Goal: Information Seeking & Learning: Learn about a topic

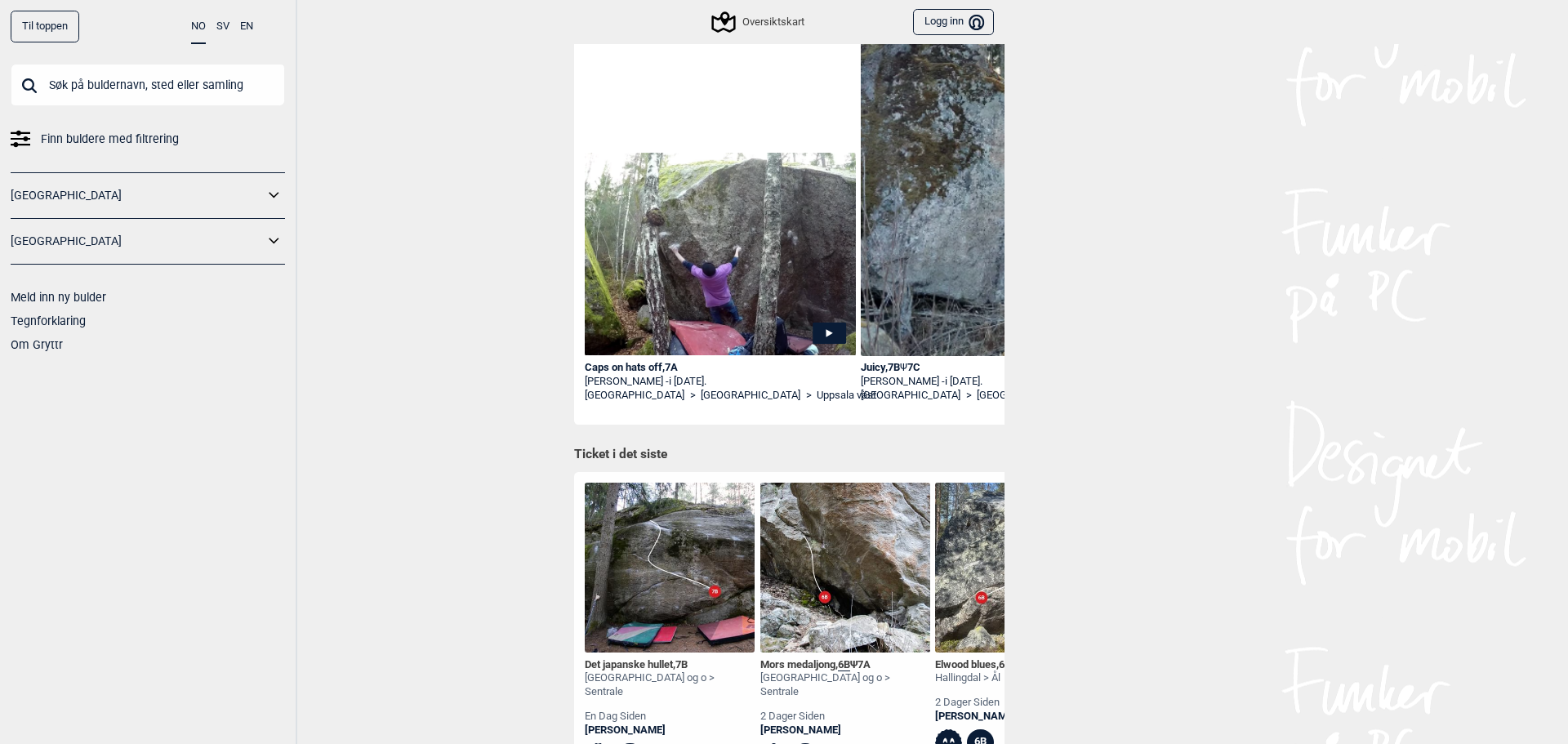
scroll to position [245, 0]
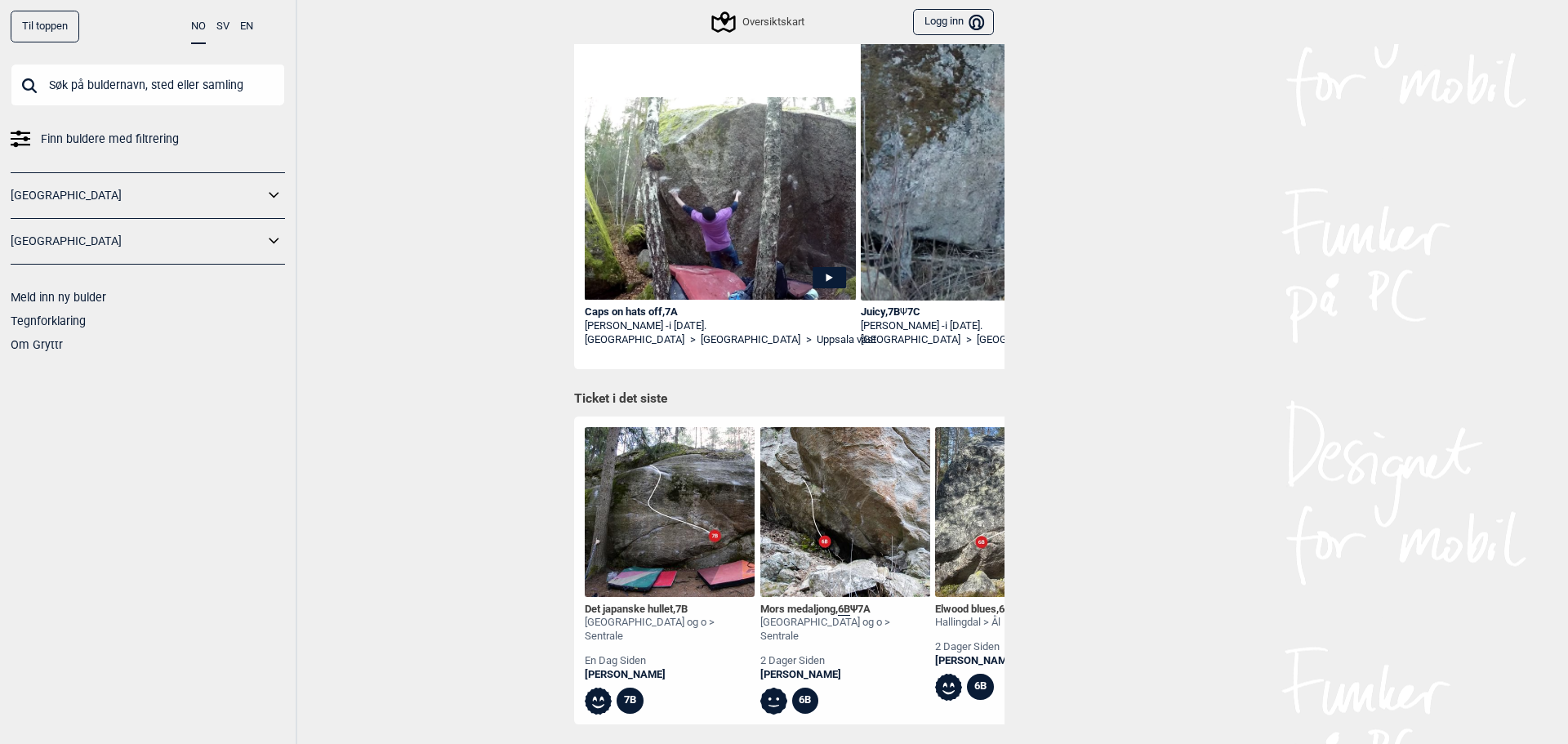
click at [841, 609] on span "6B" at bounding box center [844, 609] width 12 height 13
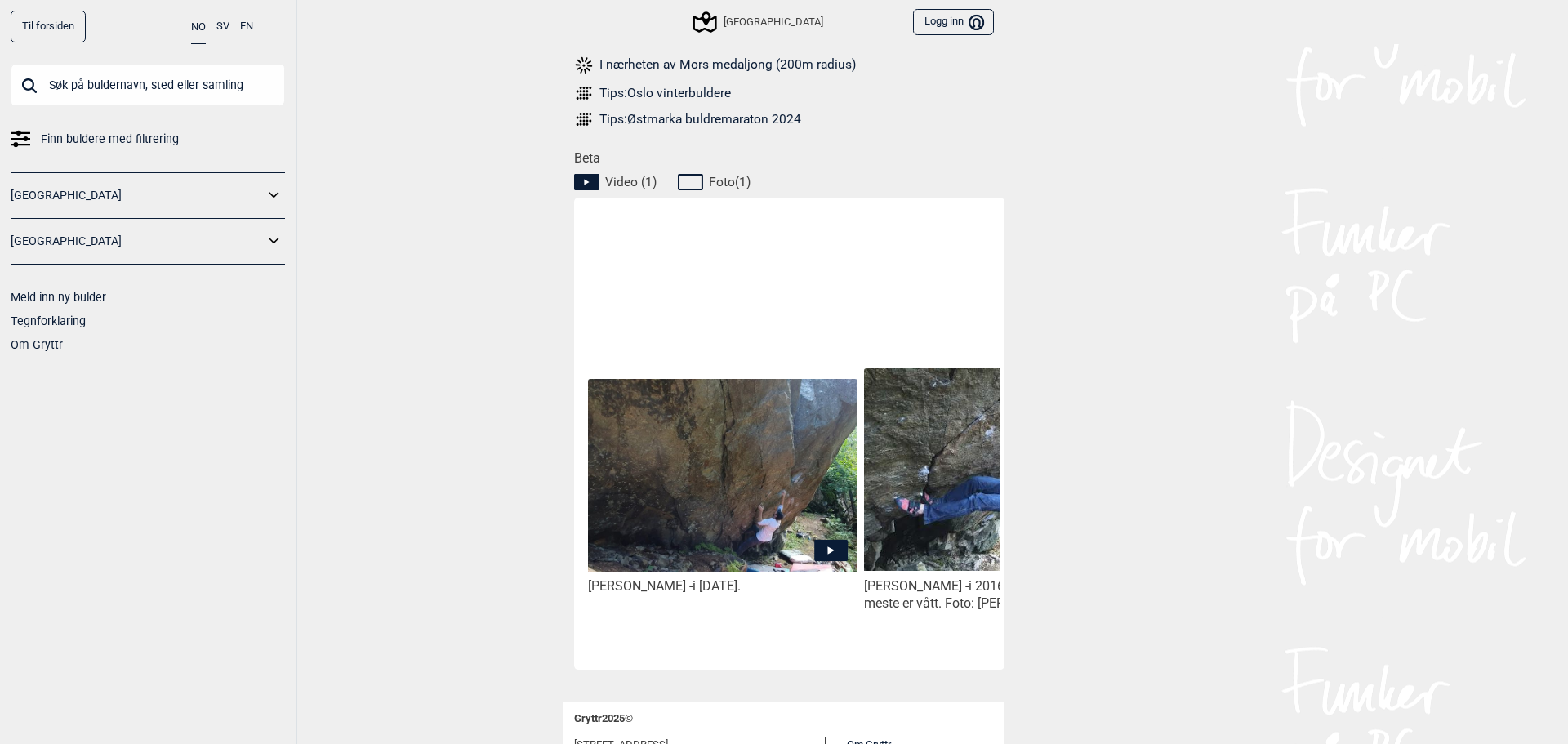
scroll to position [735, 0]
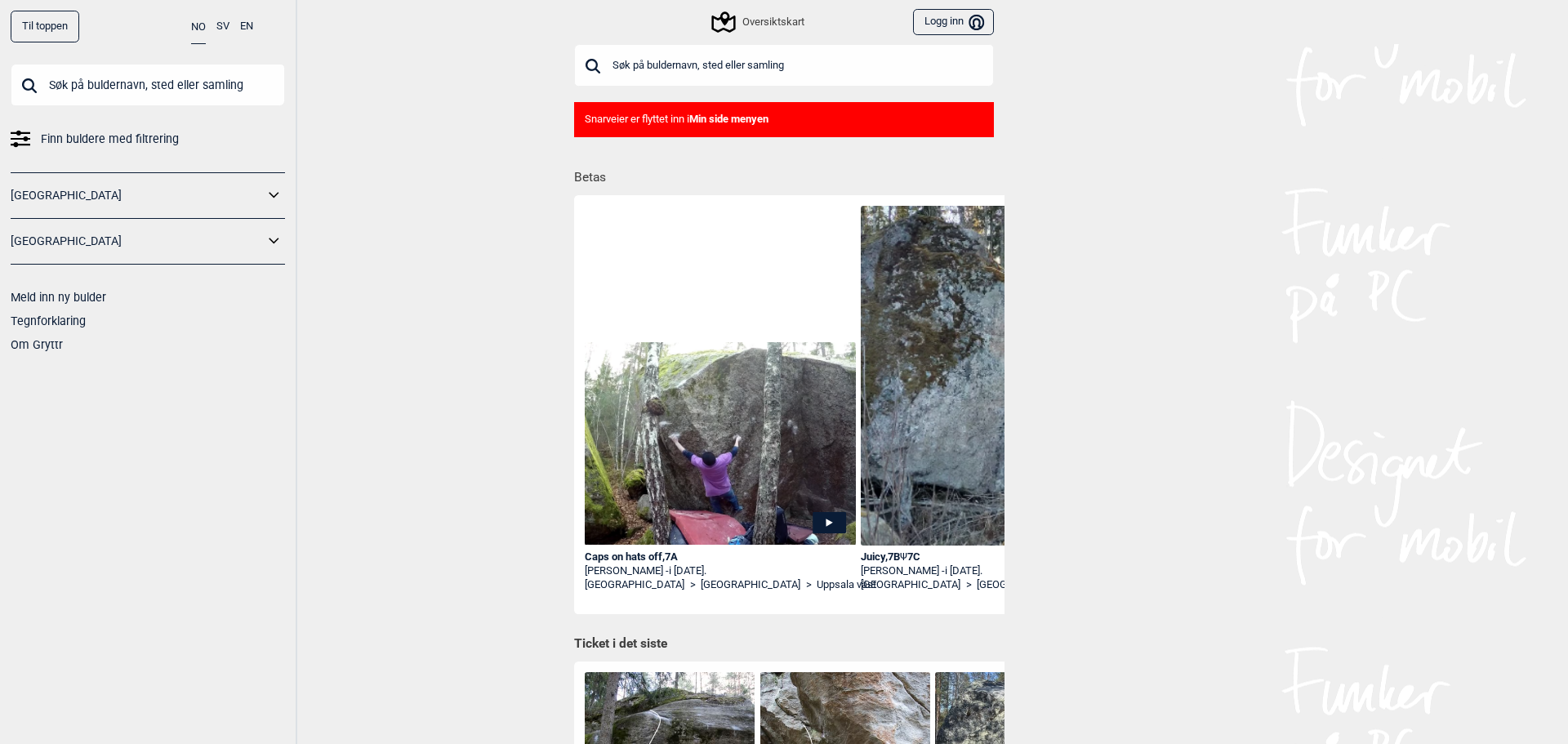
click at [249, 188] on link "[GEOGRAPHIC_DATA]" at bounding box center [136, 195] width 253 height 24
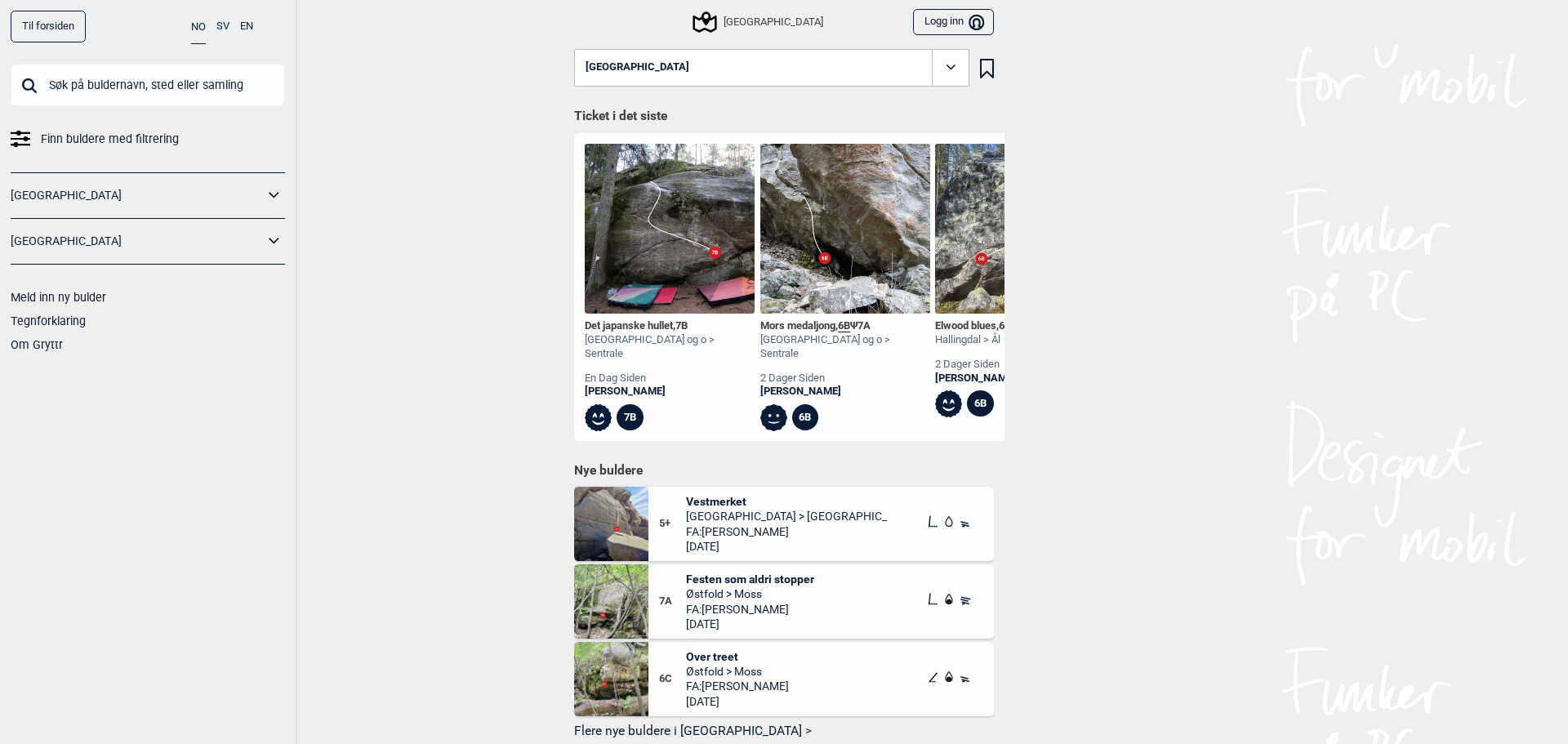
click at [274, 191] on icon at bounding box center [274, 195] width 21 height 24
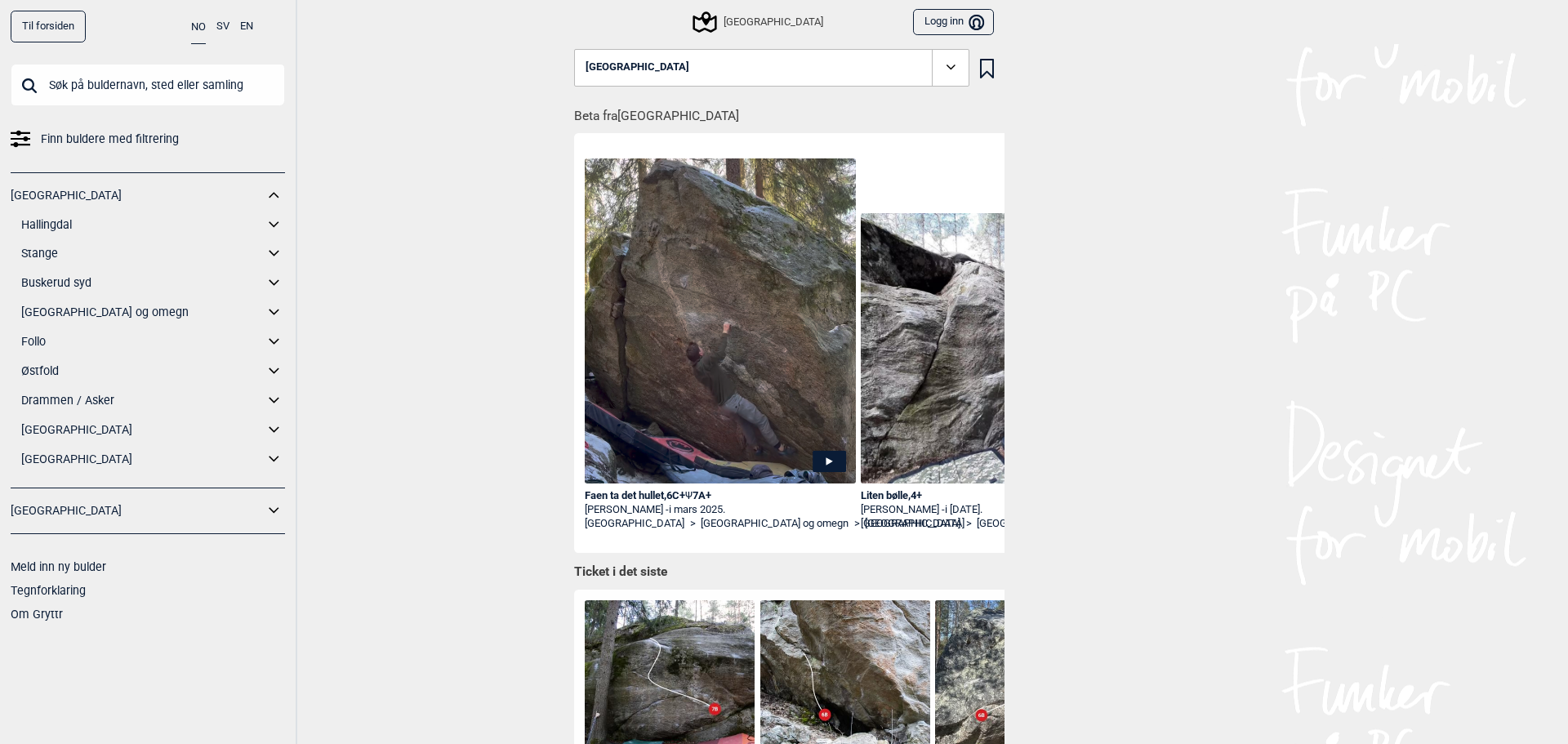
click at [273, 310] on icon at bounding box center [274, 313] width 21 height 24
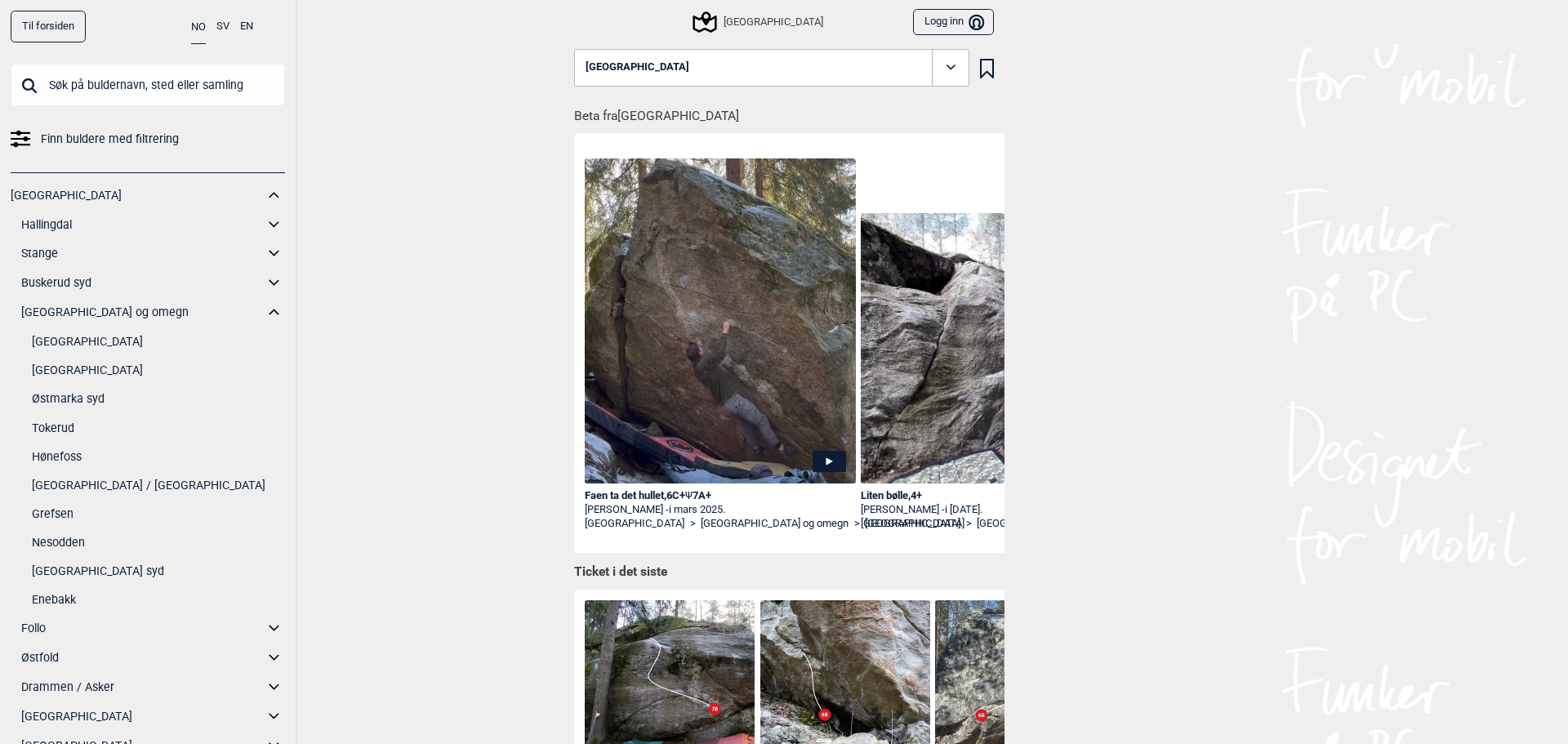
click at [265, 309] on icon at bounding box center [274, 313] width 21 height 24
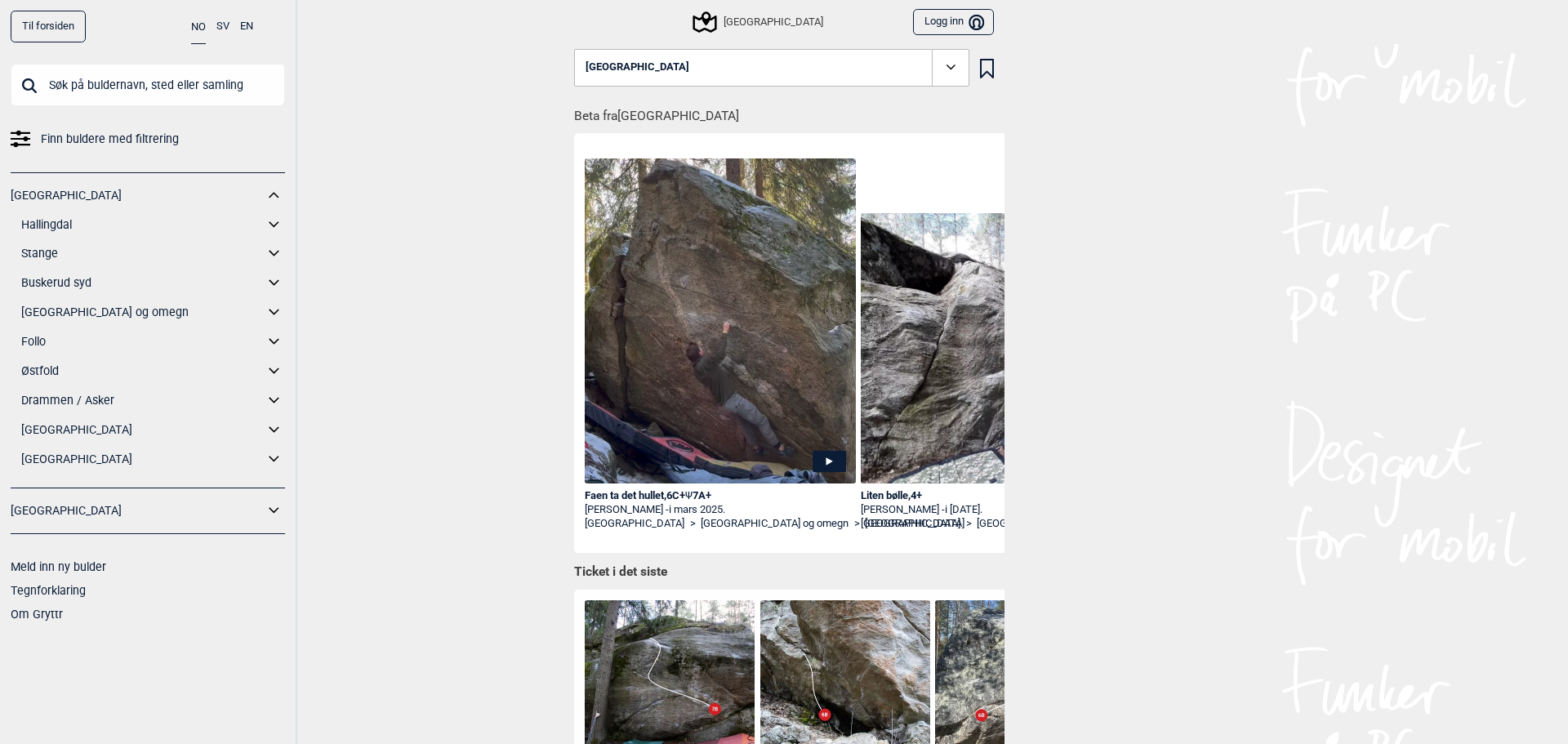
click at [271, 395] on icon at bounding box center [274, 401] width 21 height 24
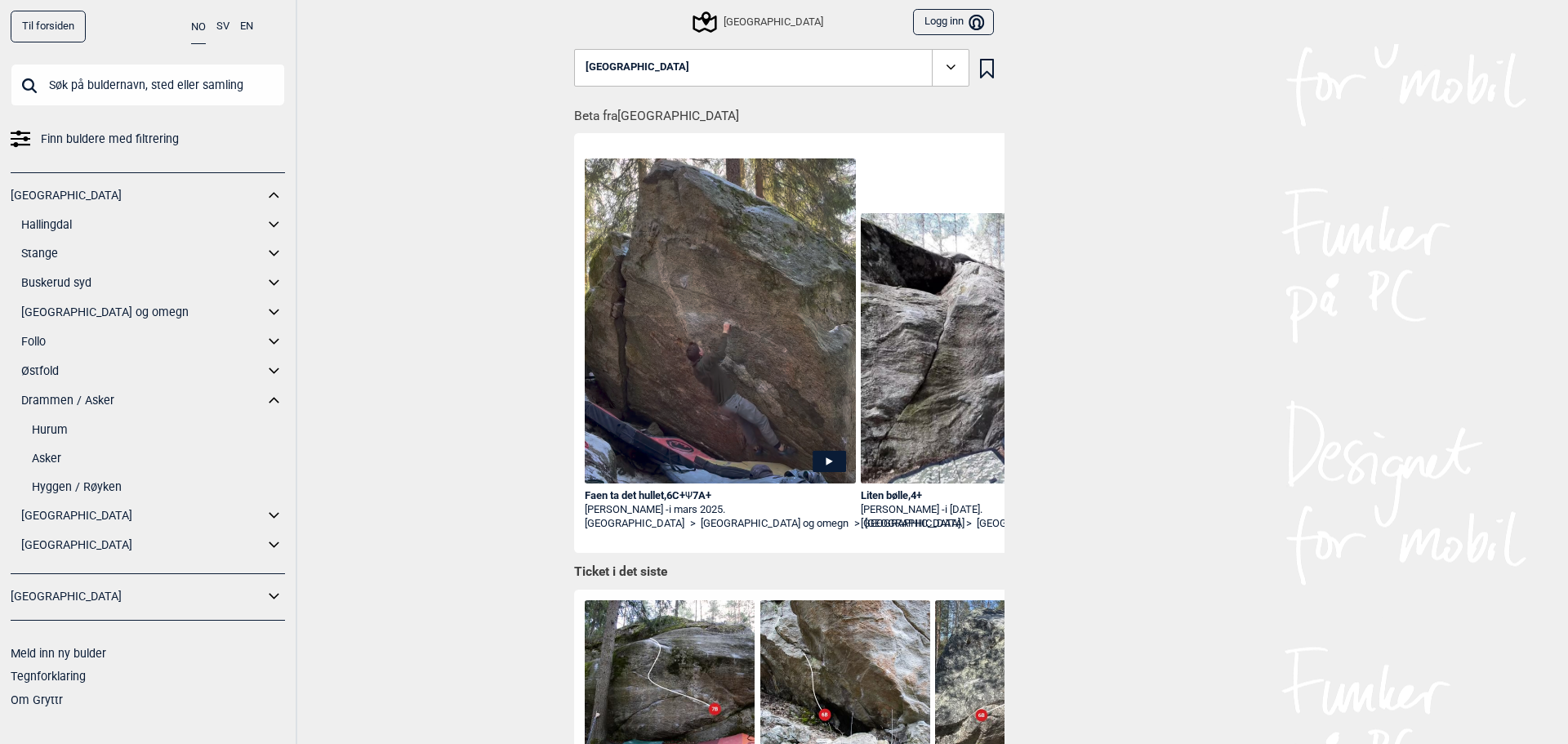
click at [53, 425] on link "Hurum" at bounding box center [158, 430] width 253 height 24
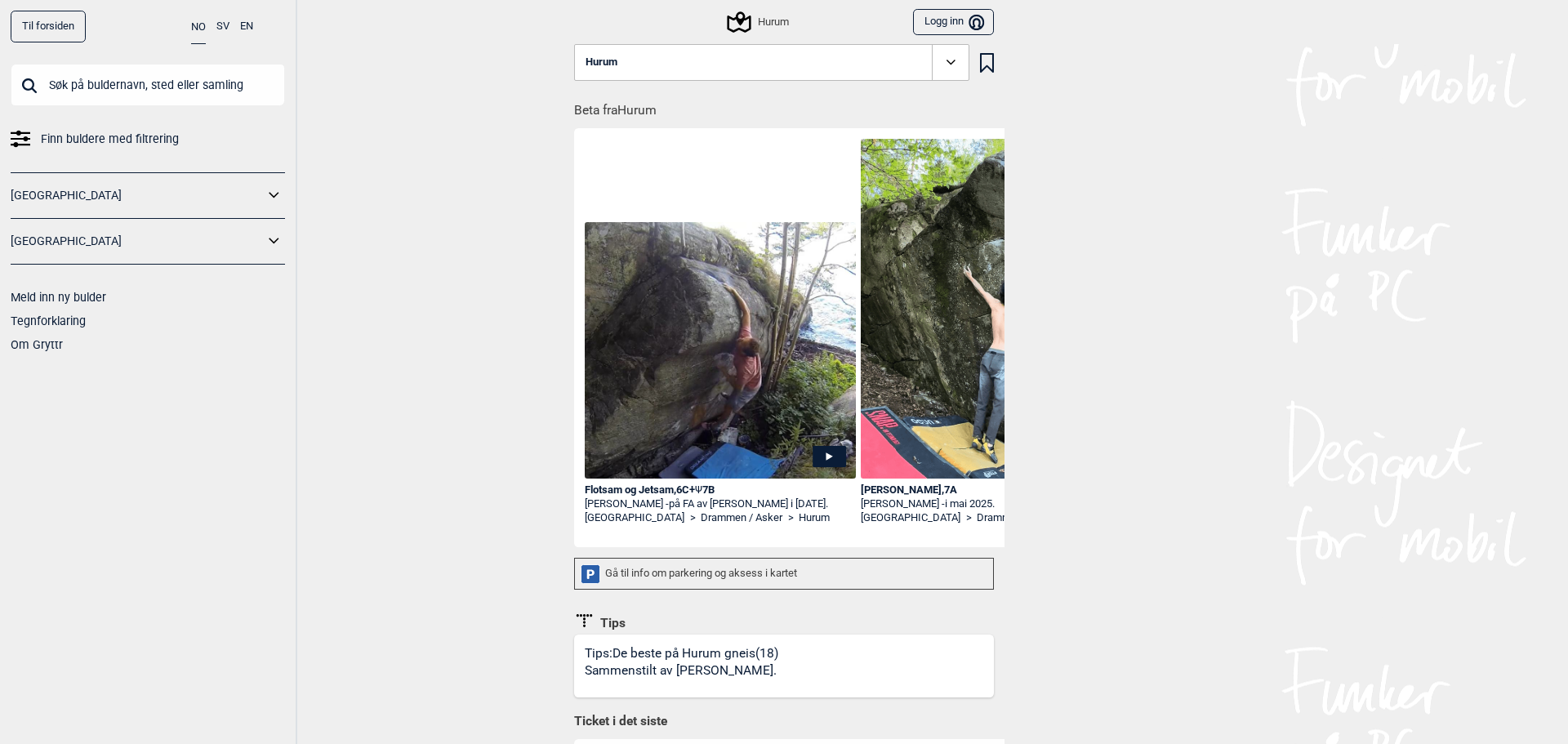
click at [942, 61] on icon at bounding box center [951, 63] width 19 height 19
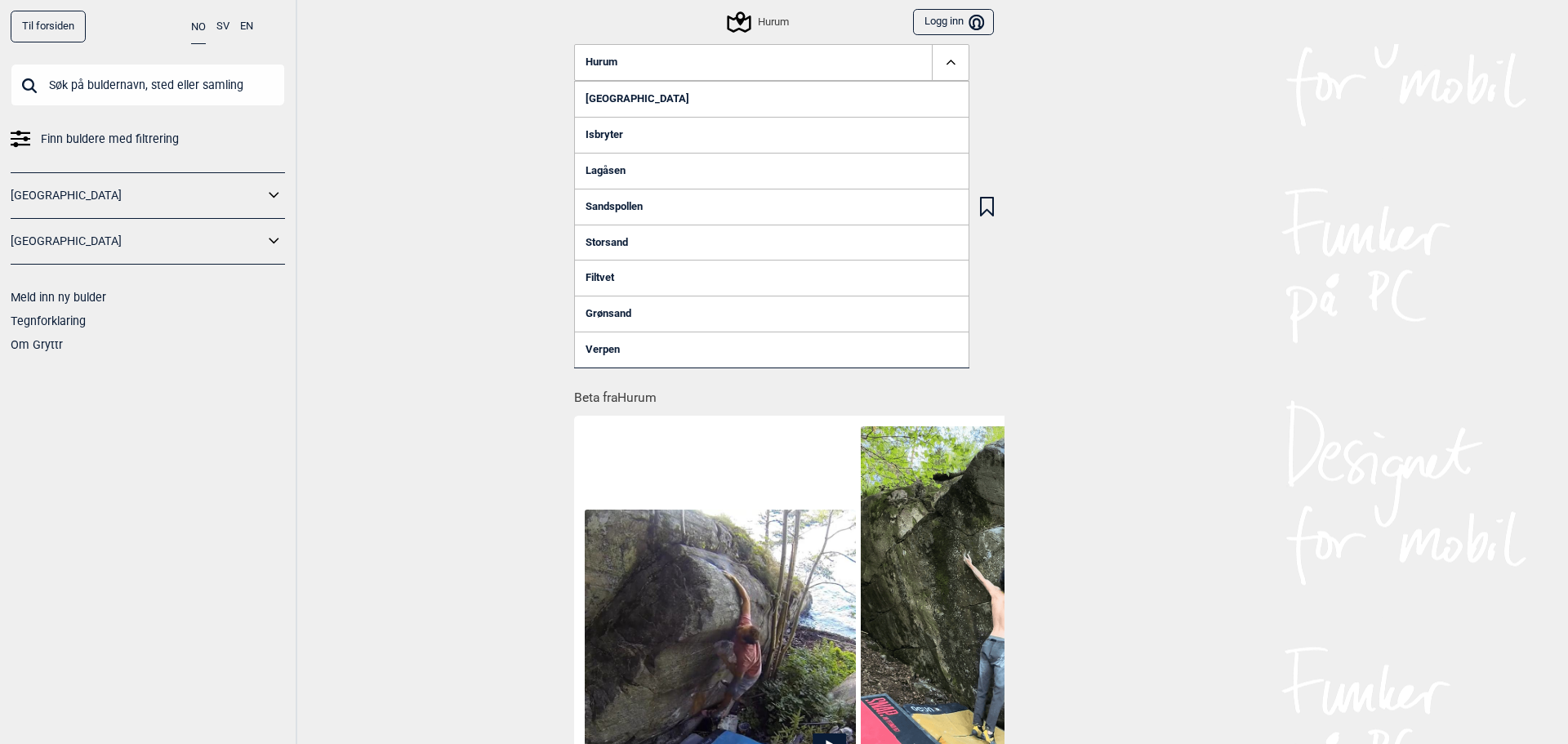
click at [605, 169] on link "Lagåsen" at bounding box center [771, 171] width 395 height 36
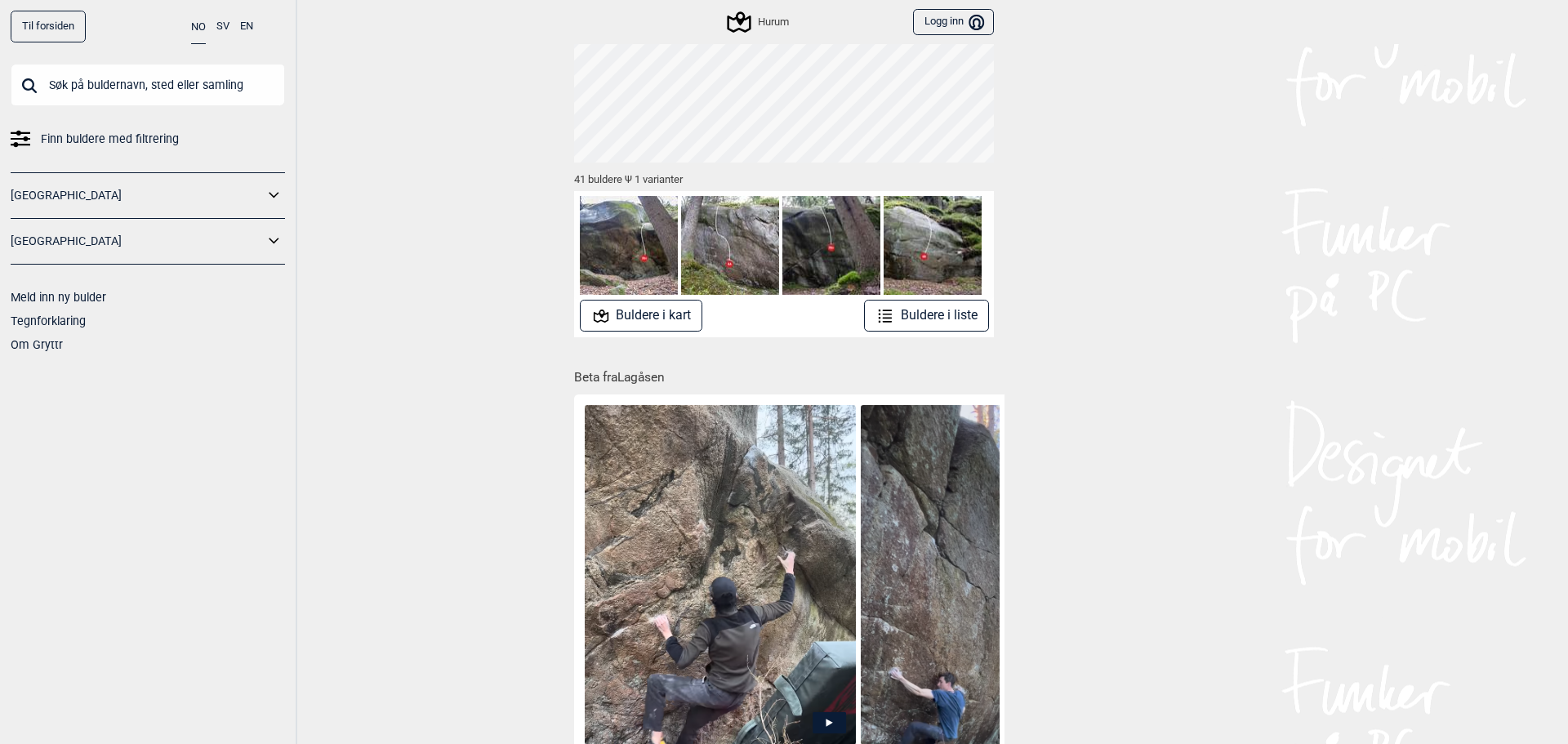
scroll to position [164, 0]
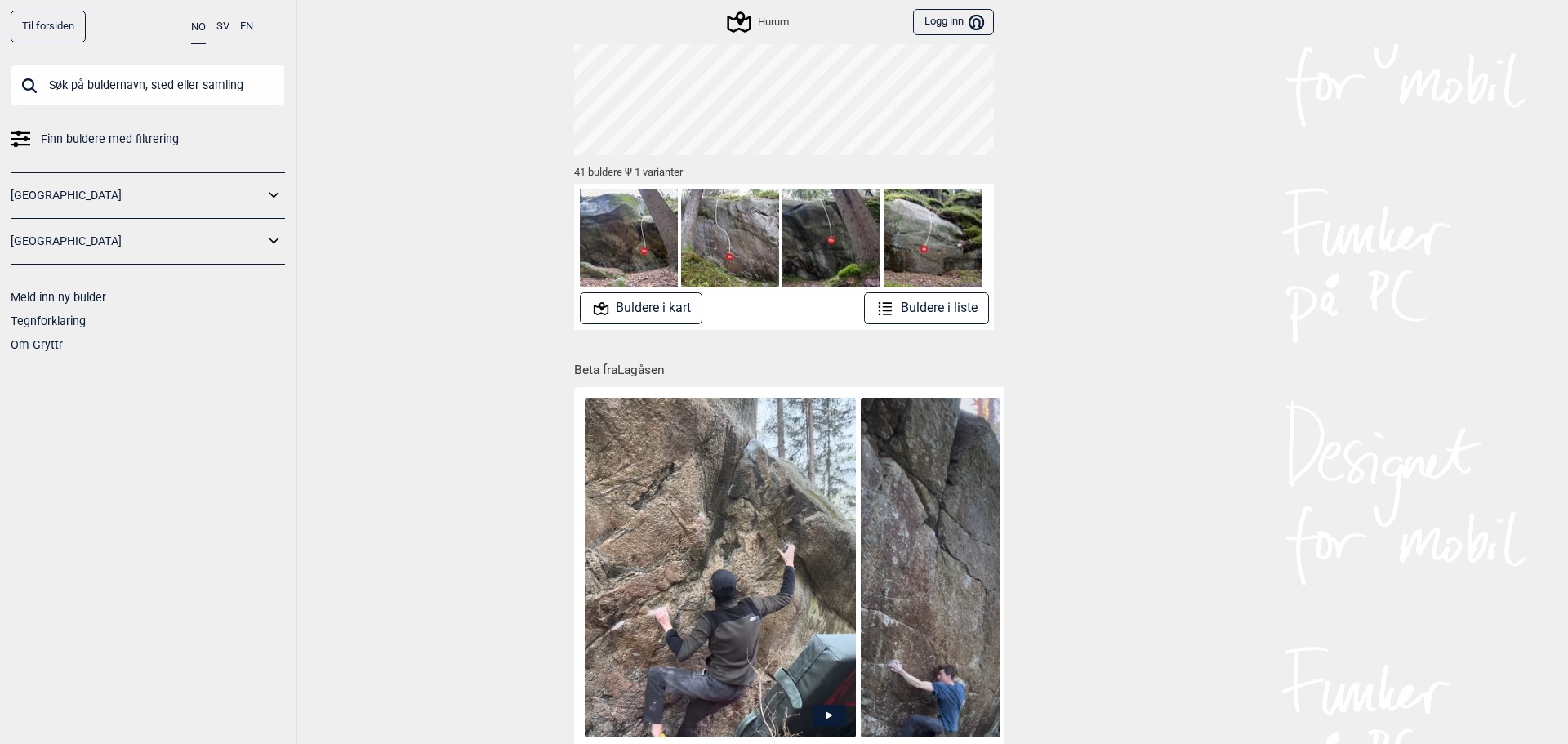
click at [933, 309] on button "Buldere i liste" at bounding box center [926, 308] width 125 height 32
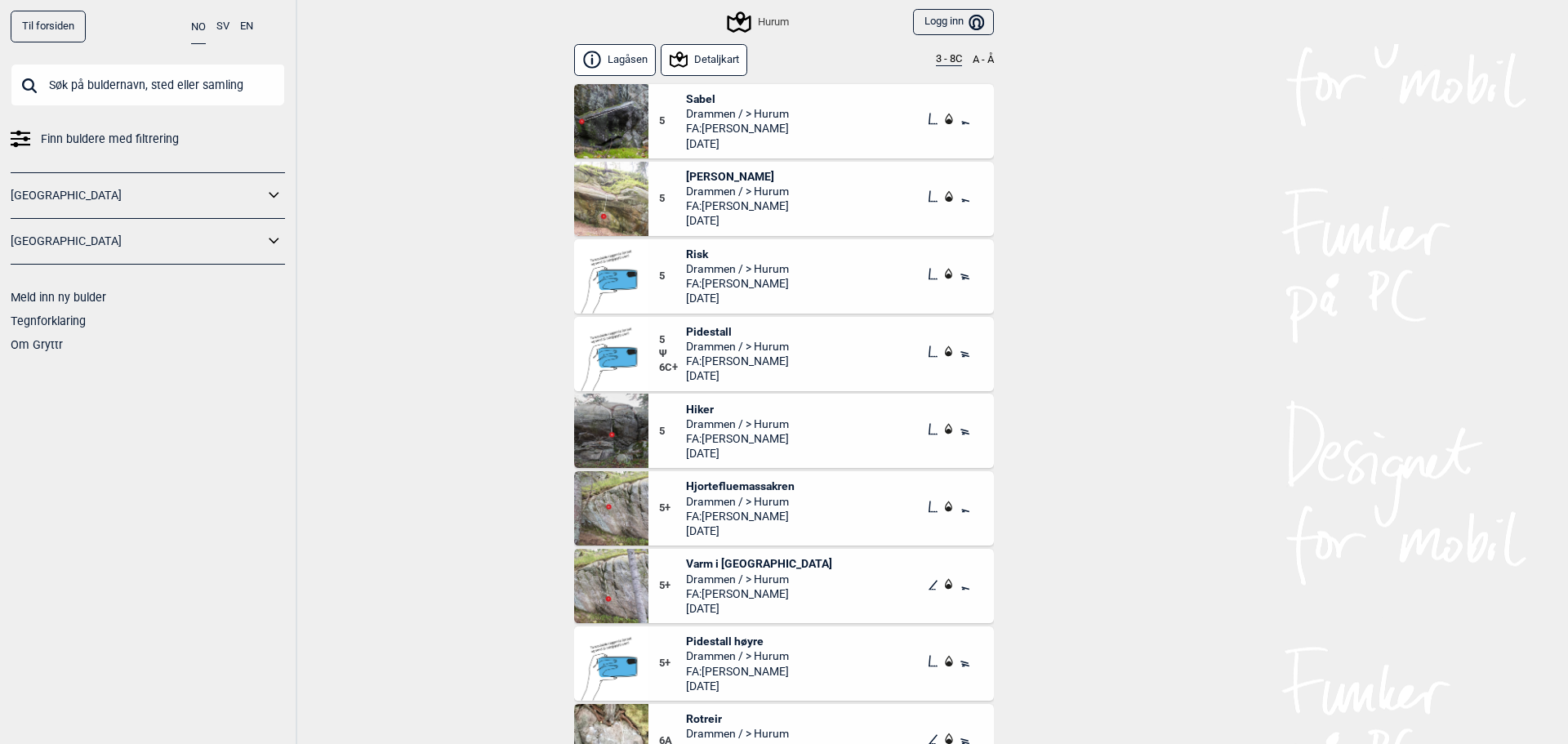
click at [943, 57] on button "3 - 8C" at bounding box center [949, 59] width 26 height 13
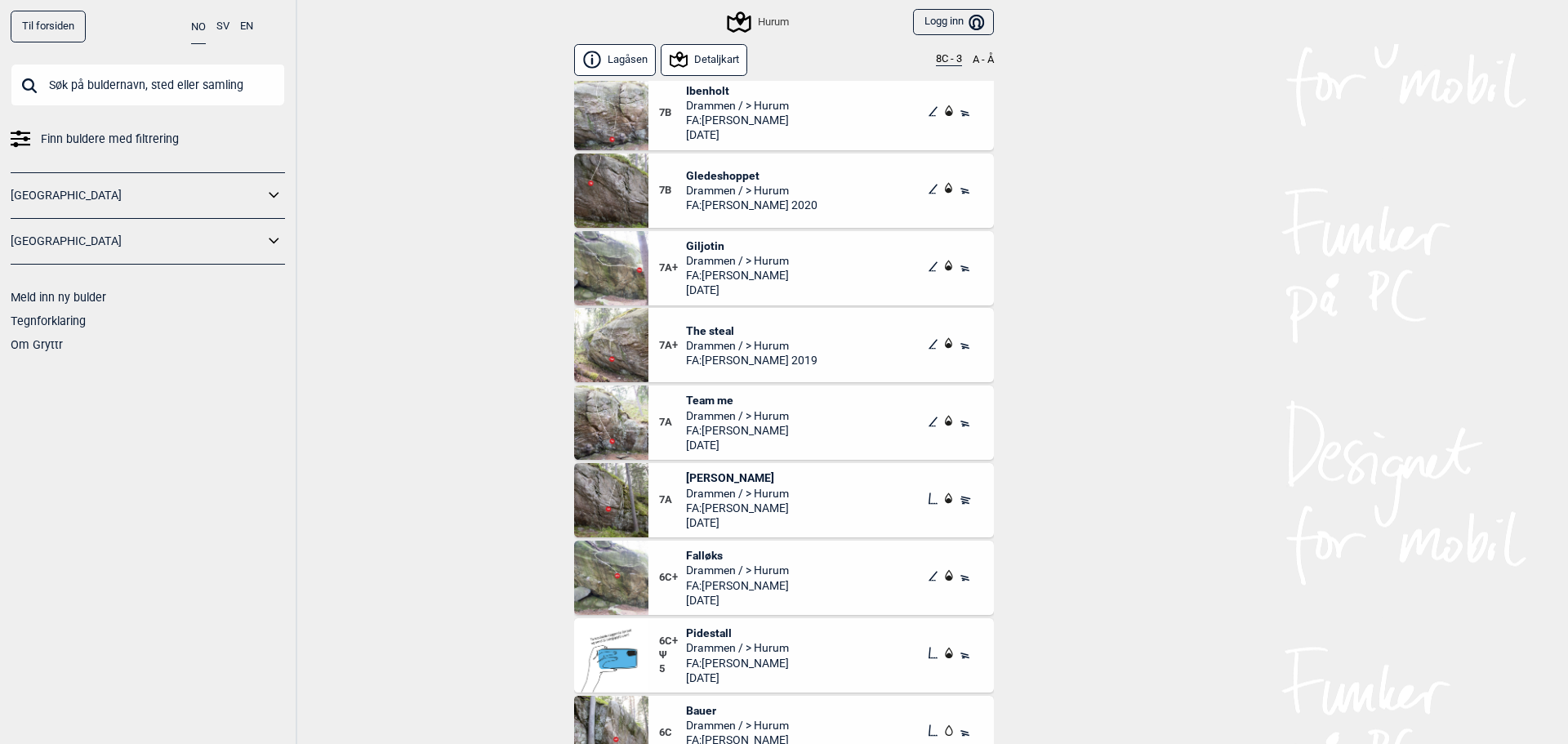
scroll to position [408, 0]
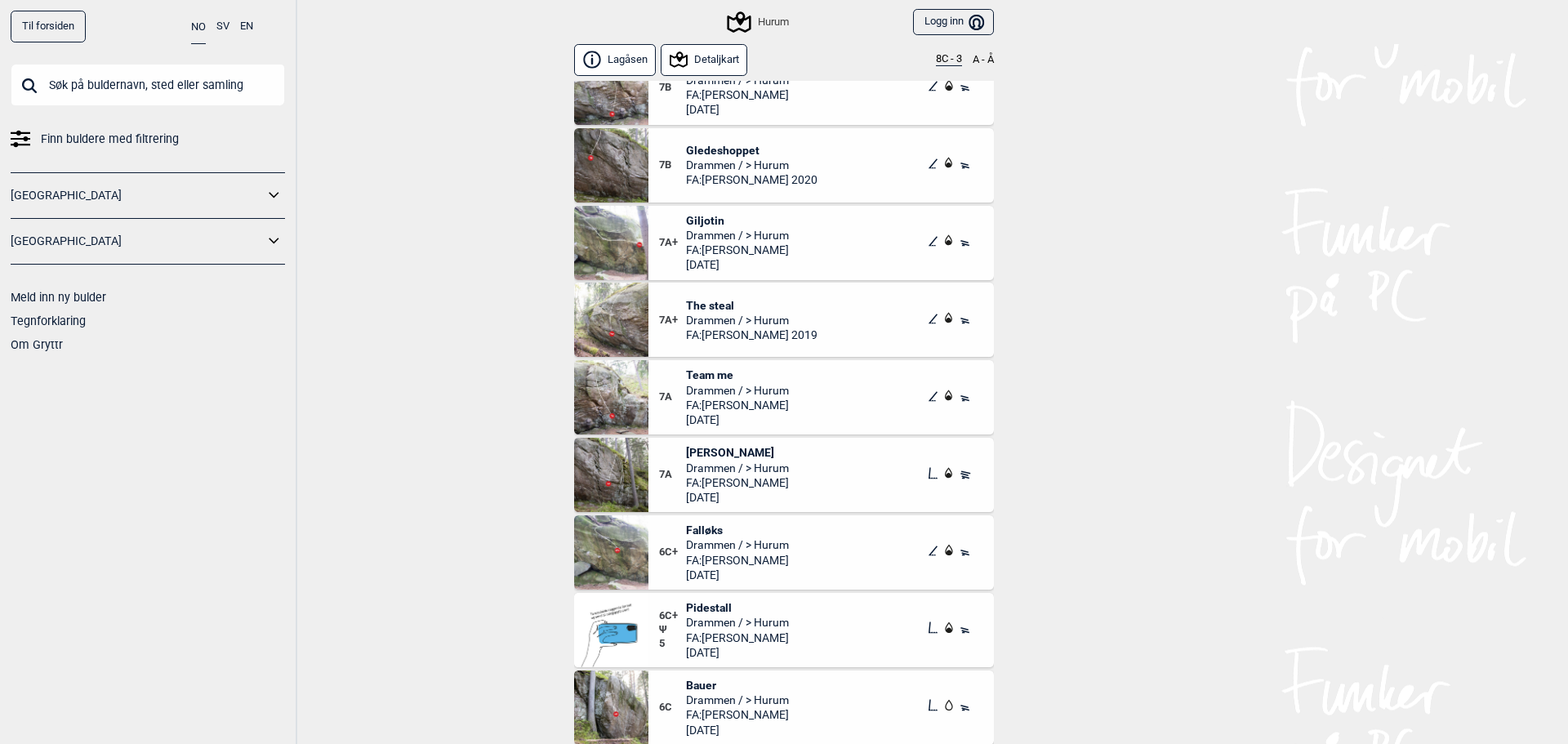
click at [715, 373] on span "Team me" at bounding box center [737, 375] width 103 height 15
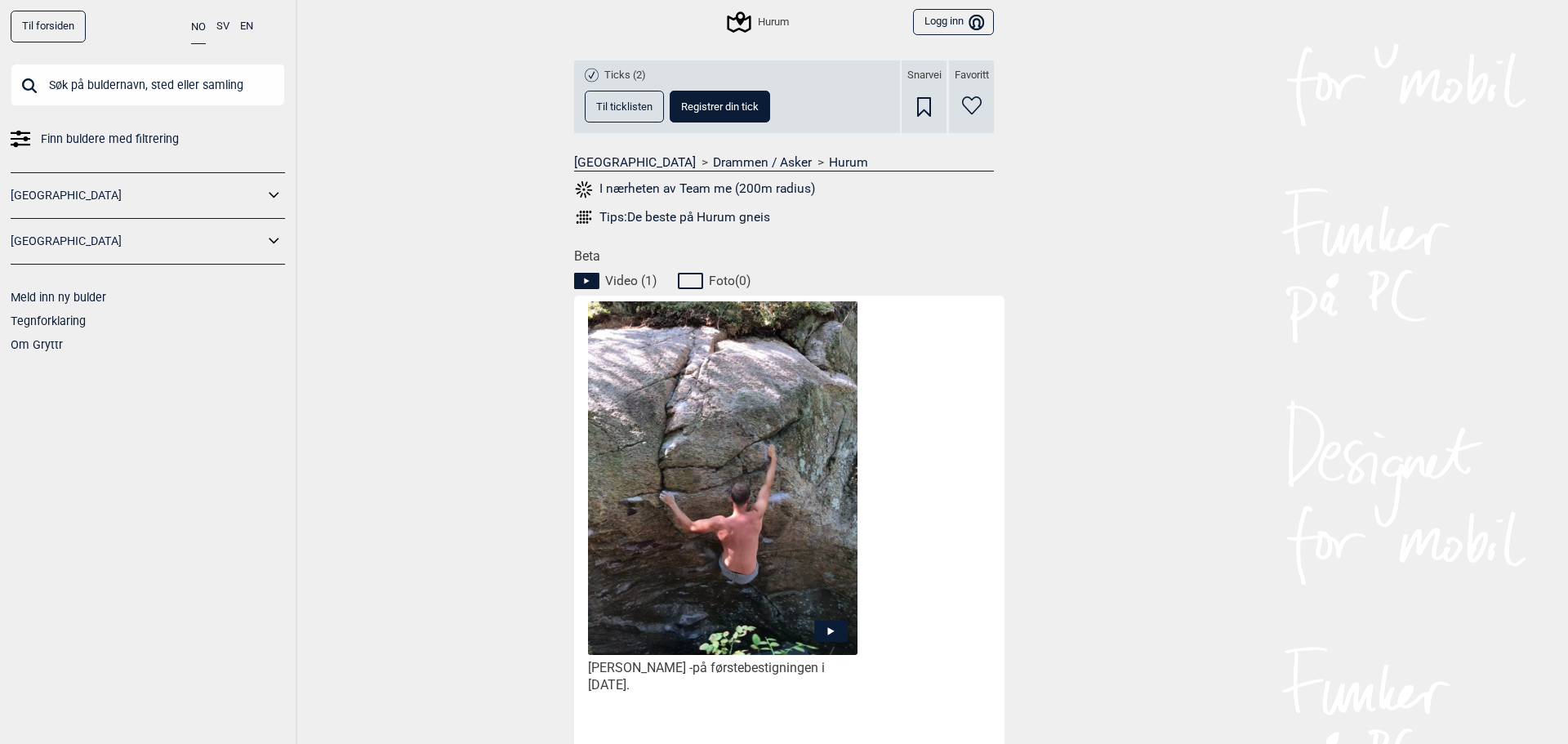
scroll to position [653, 0]
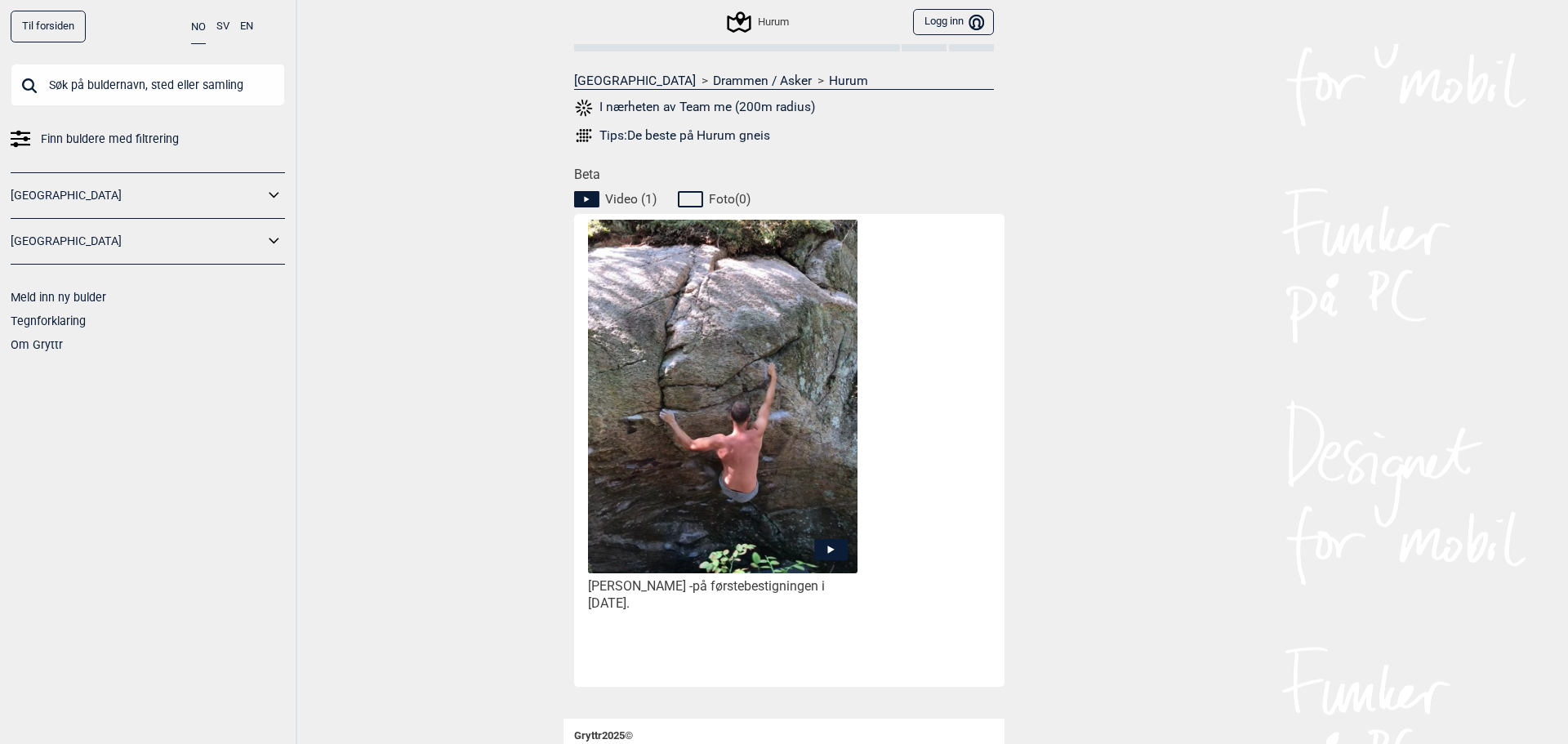
click at [823, 547] on icon at bounding box center [830, 549] width 33 height 21
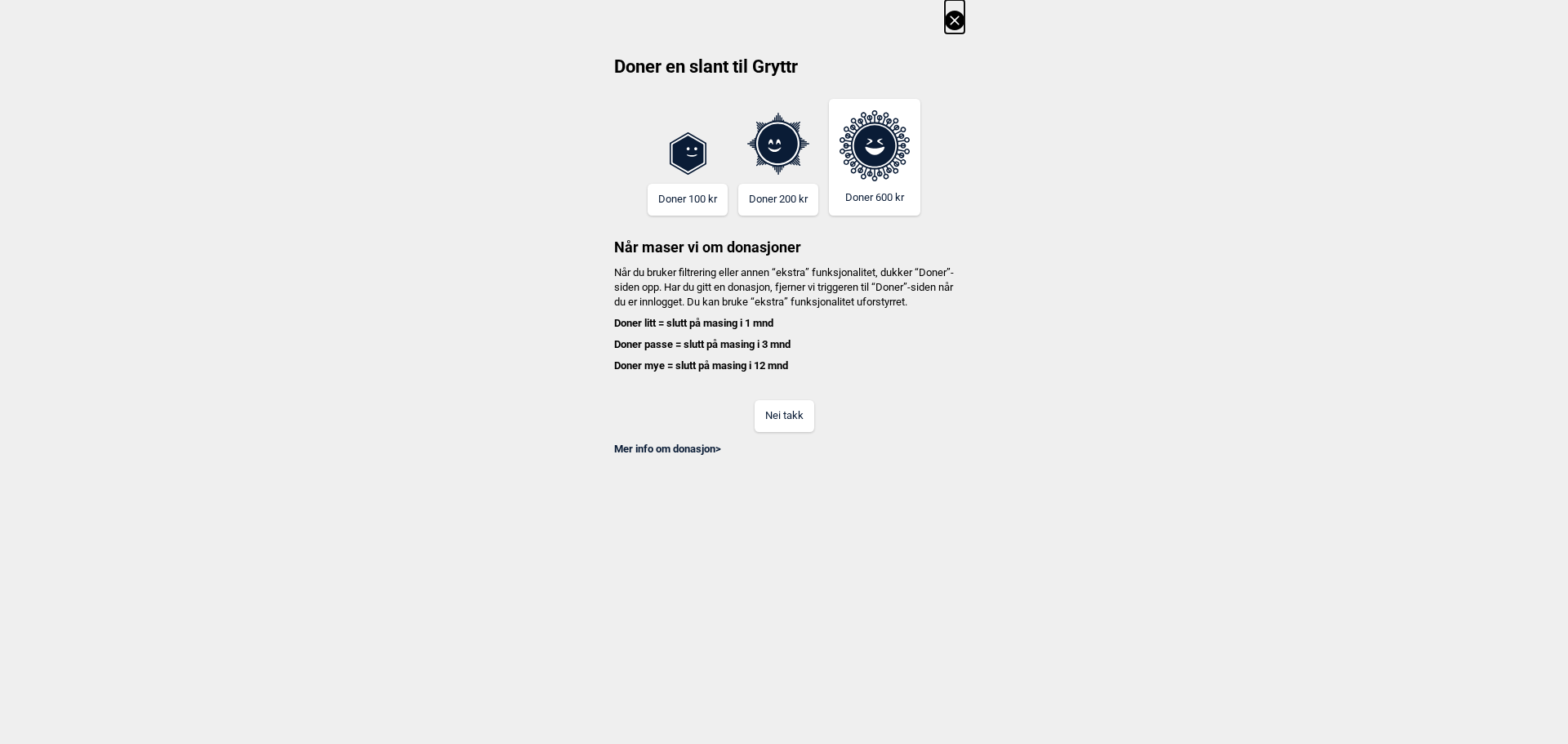
click at [955, 21] on icon at bounding box center [954, 20] width 9 height 9
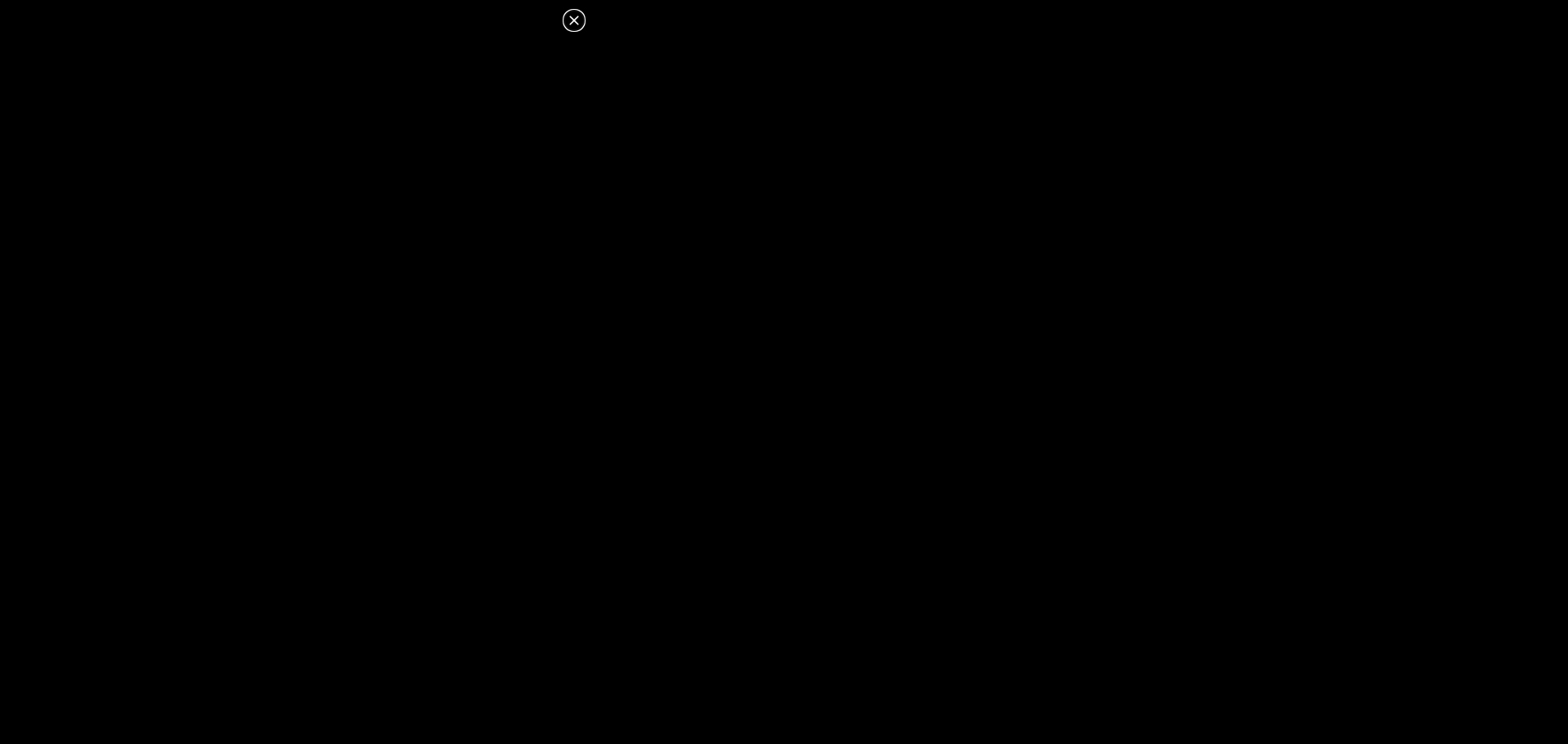
click at [575, 18] on icon at bounding box center [573, 20] width 20 height 20
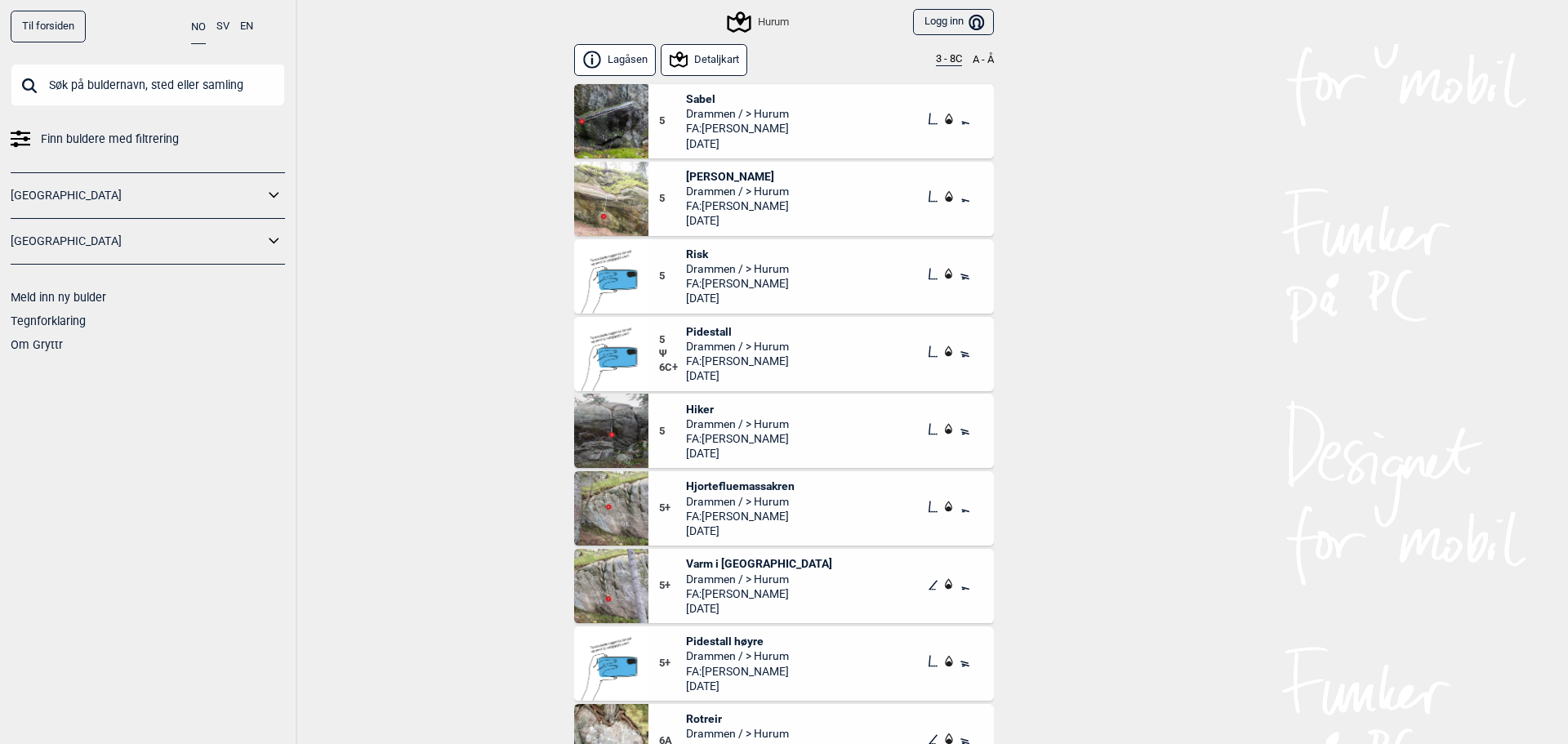
click at [955, 54] on button "3 - 8C" at bounding box center [949, 59] width 26 height 13
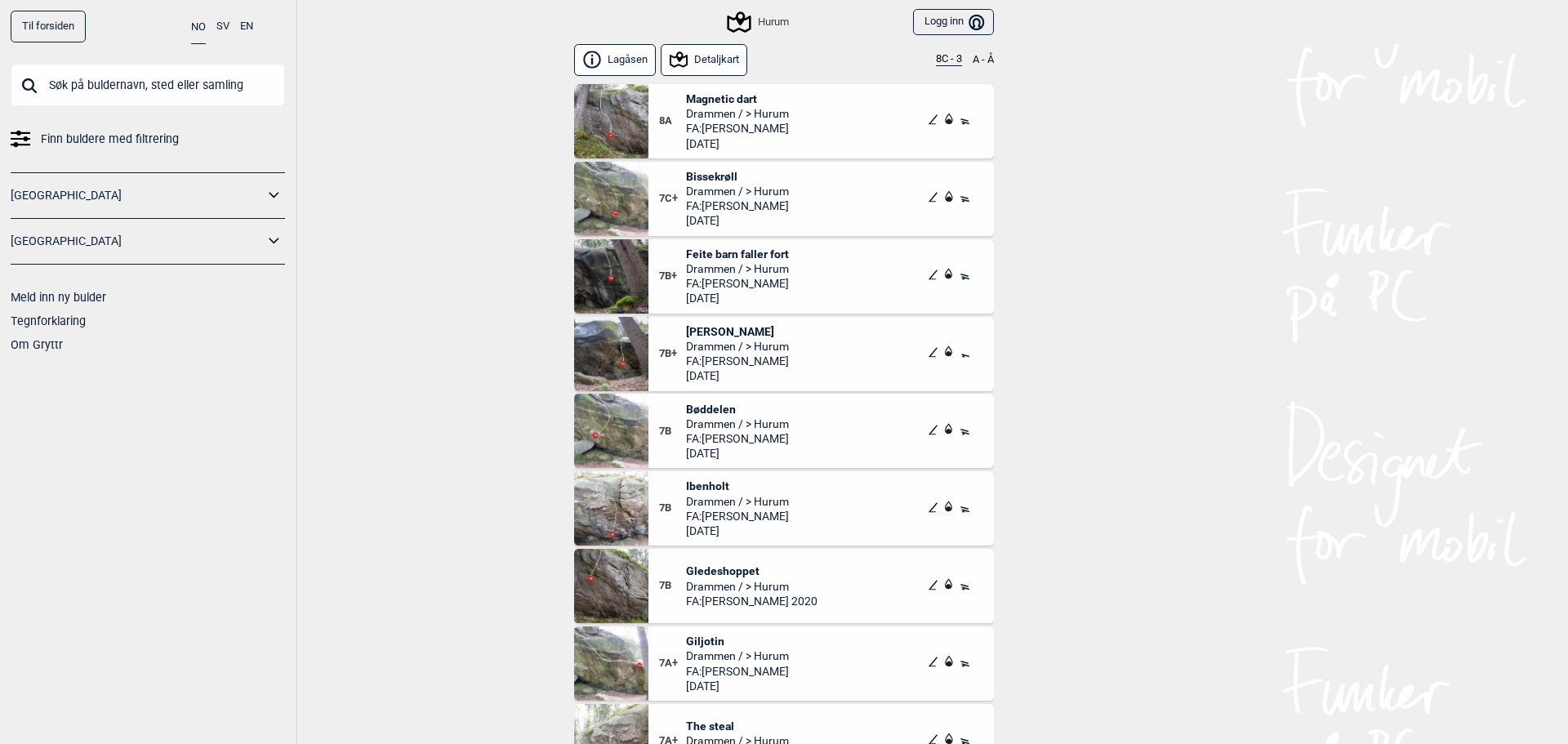
click at [955, 54] on button "8C - 3" at bounding box center [949, 59] width 26 height 13
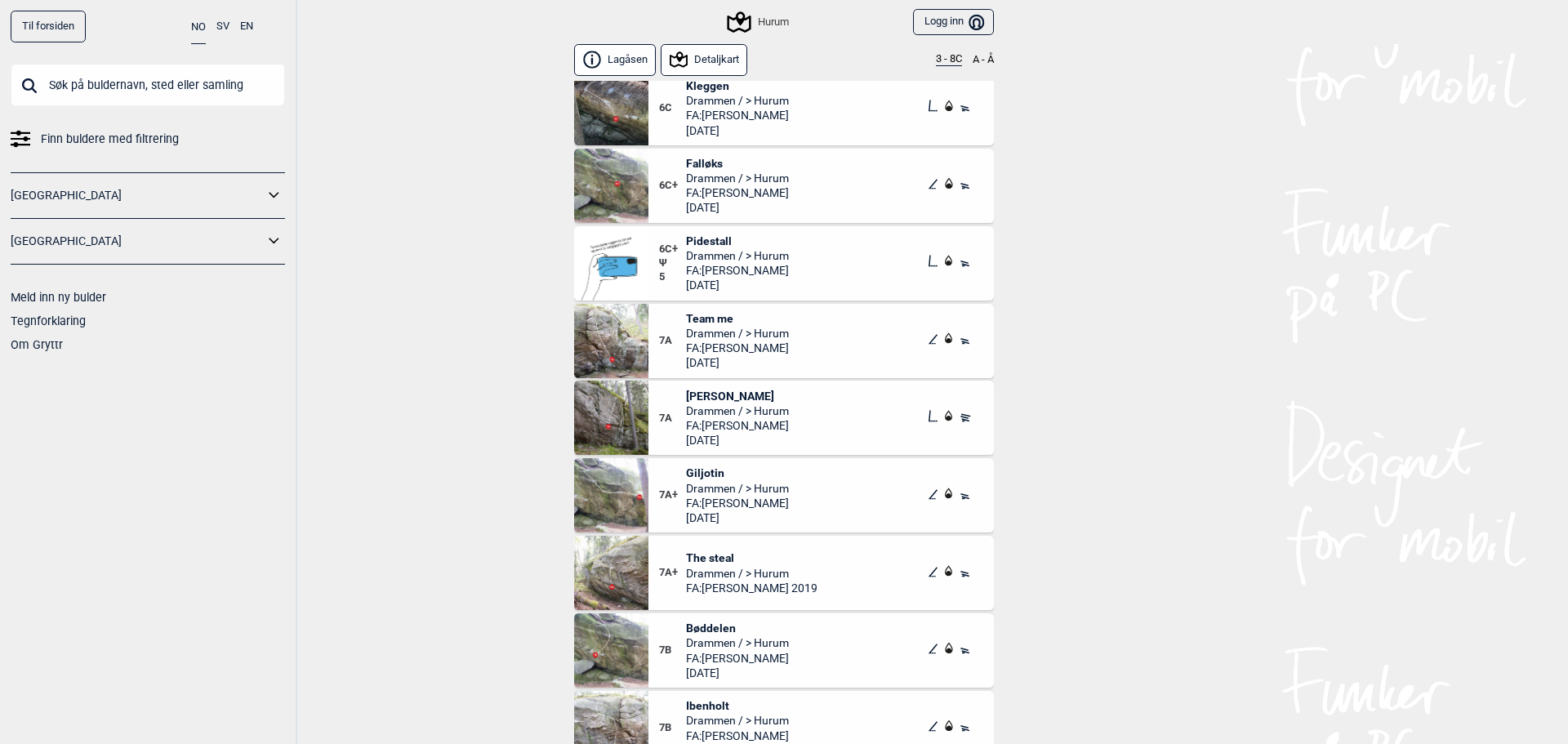
scroll to position [2124, 0]
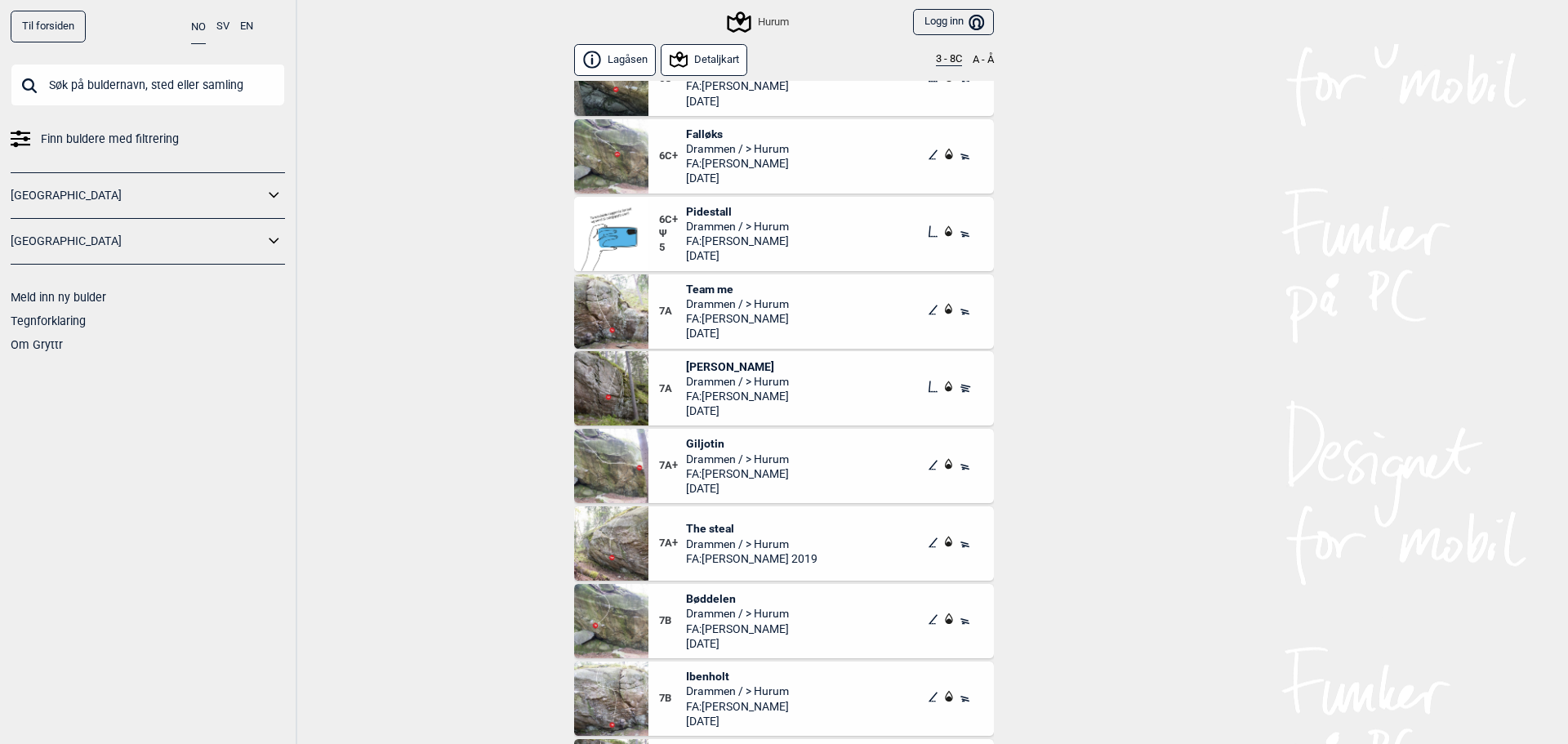
click at [699, 363] on span "[PERSON_NAME]" at bounding box center [737, 366] width 103 height 15
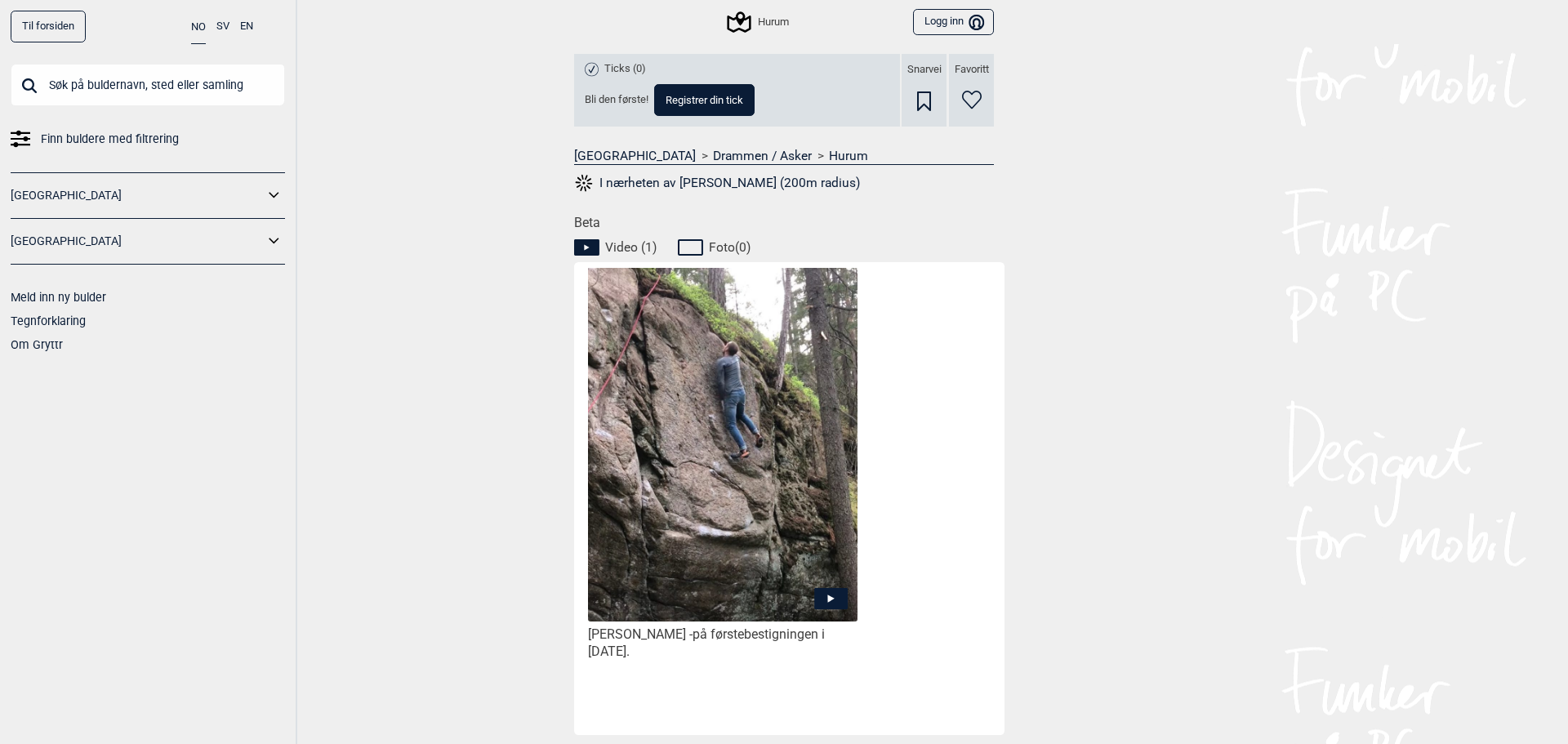
scroll to position [653, 0]
